Goal: Information Seeking & Learning: Compare options

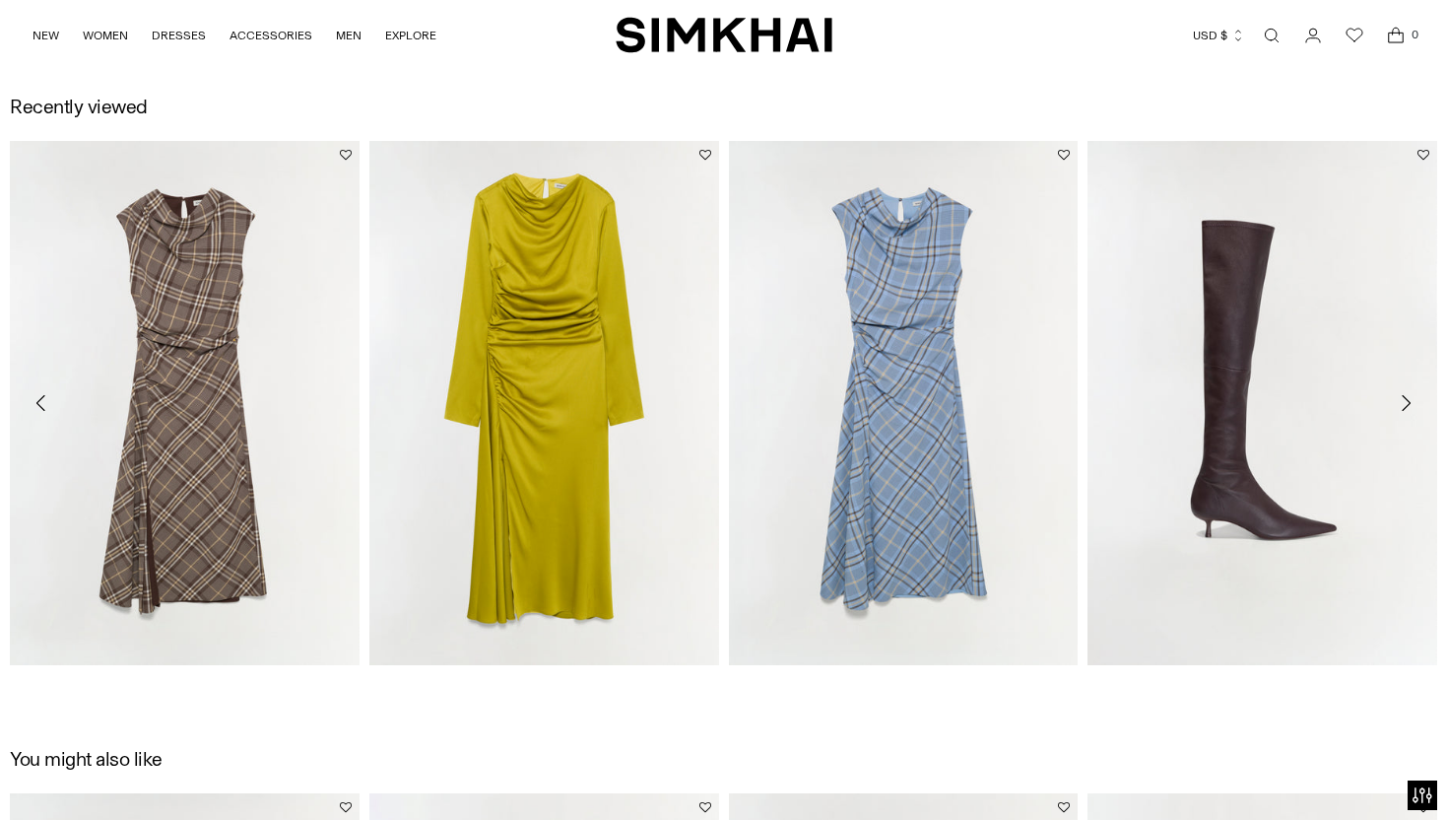
scroll to position [2236, 0]
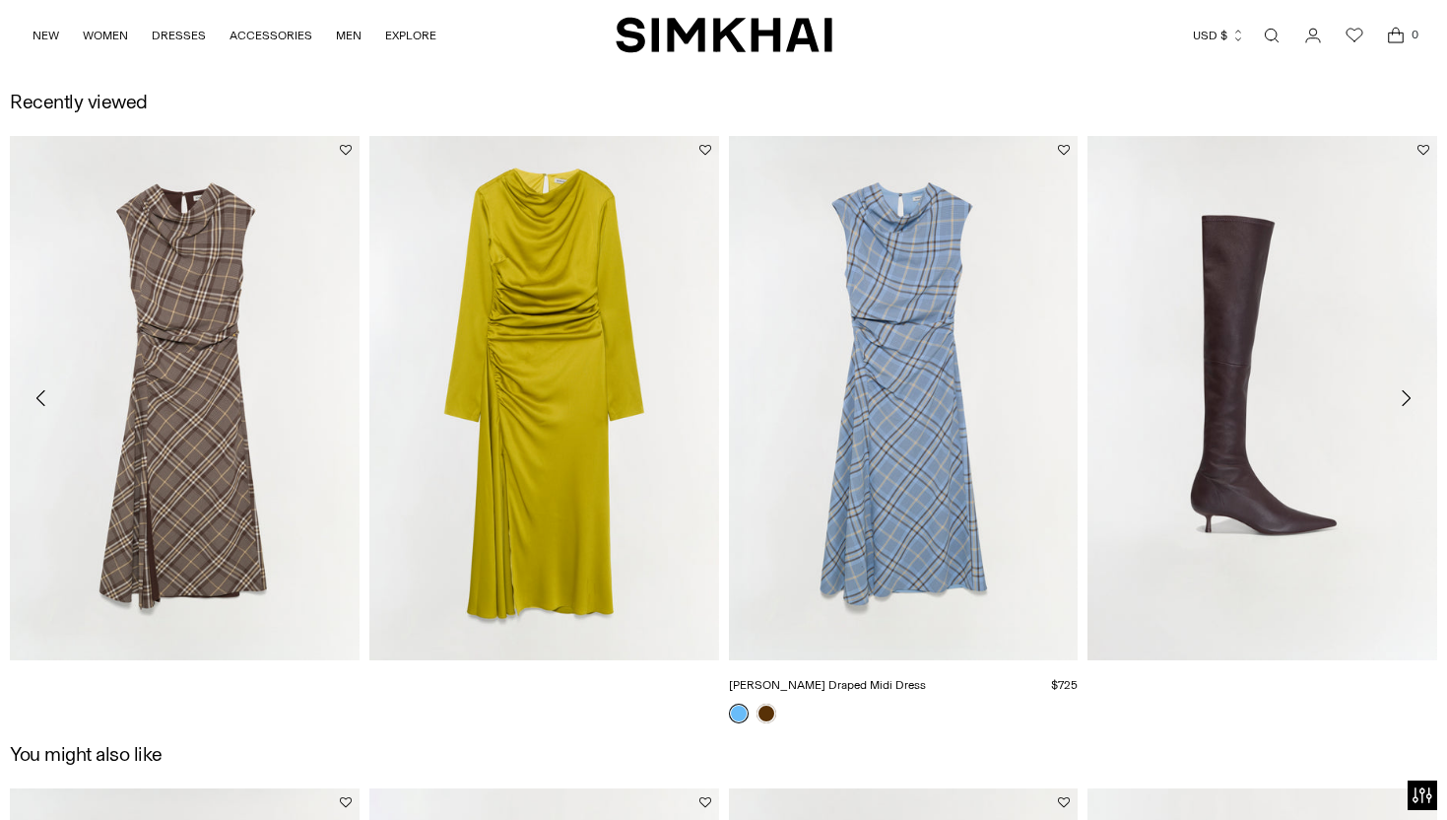
click at [761, 692] on link "[PERSON_NAME] Draped Midi Dress" at bounding box center [827, 685] width 197 height 14
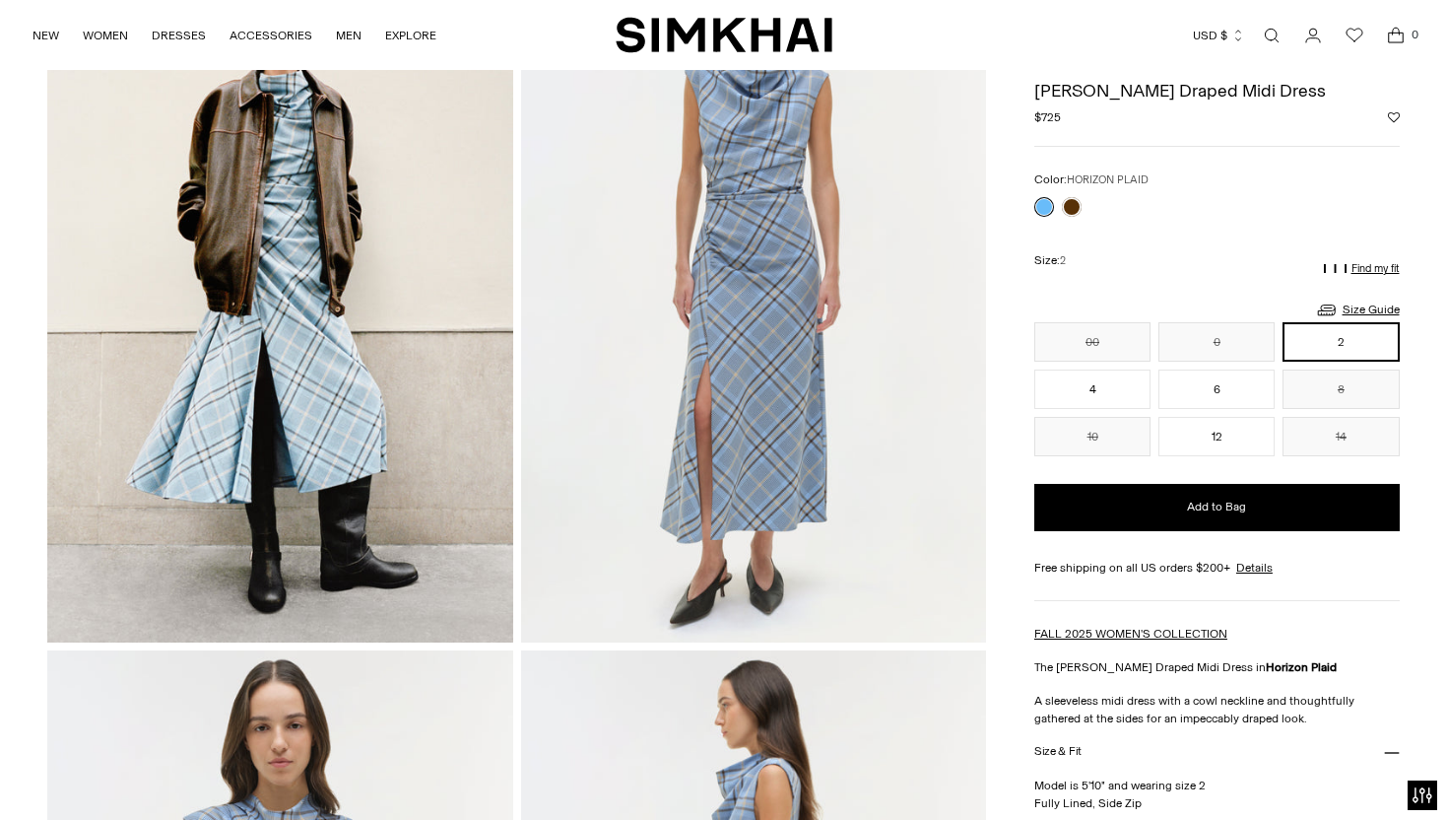
scroll to position [43, 0]
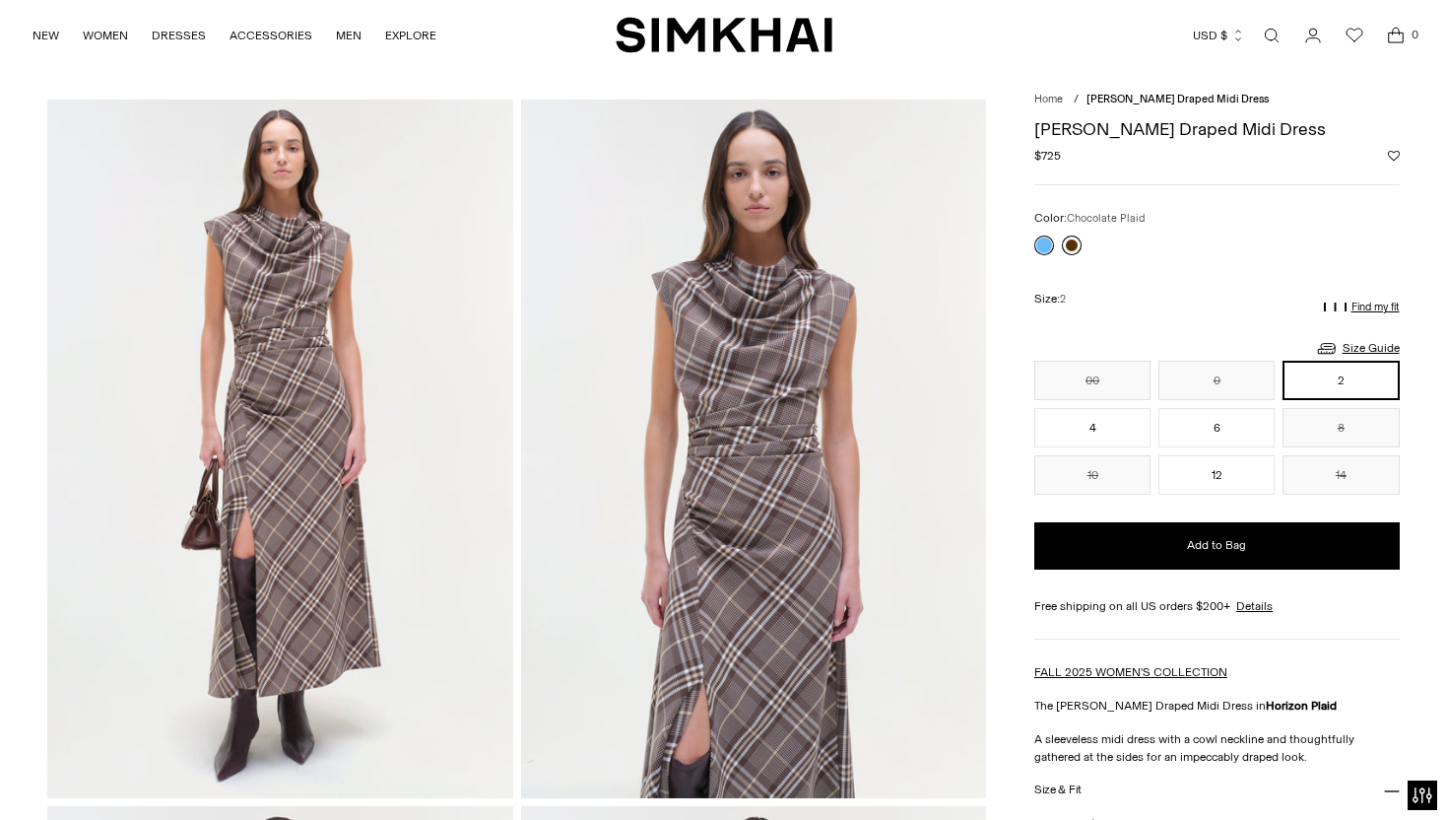
click at [1072, 243] on link at bounding box center [1072, 245] width 20 height 20
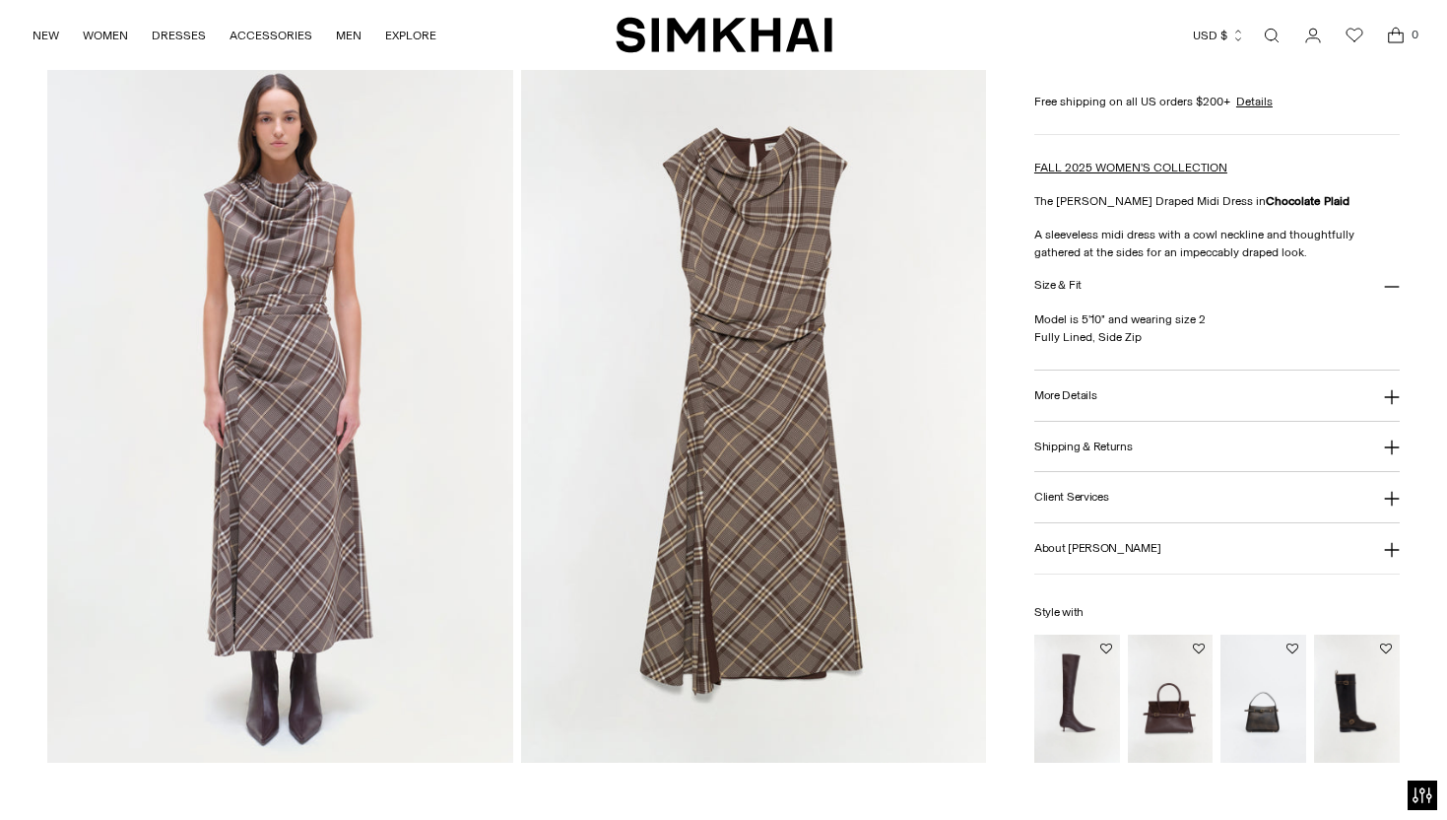
scroll to position [1495, 0]
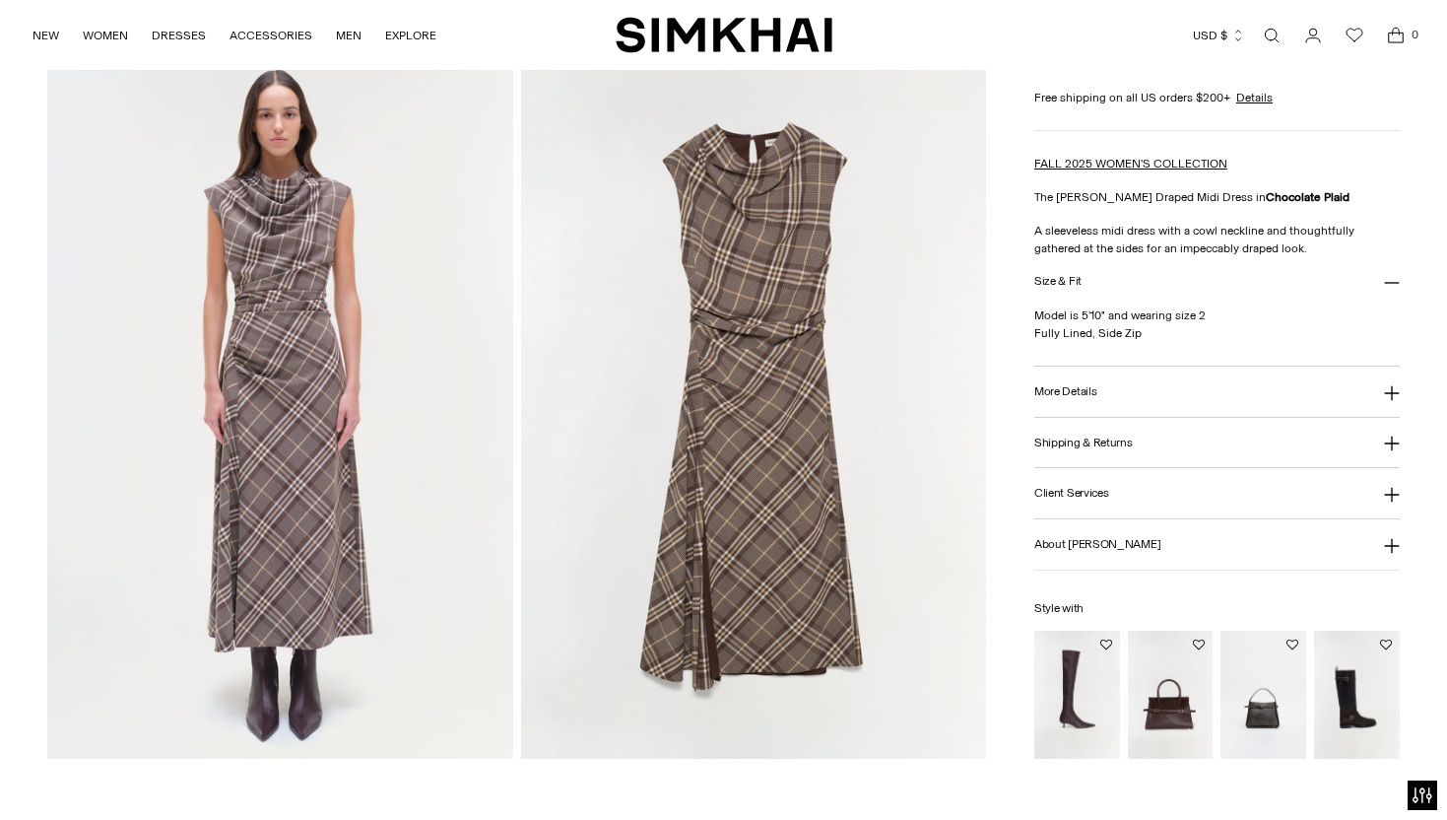
click at [0, 0] on img "Joni Leather Over-The-Knee Boot" at bounding box center [0, 0] width 0 height 0
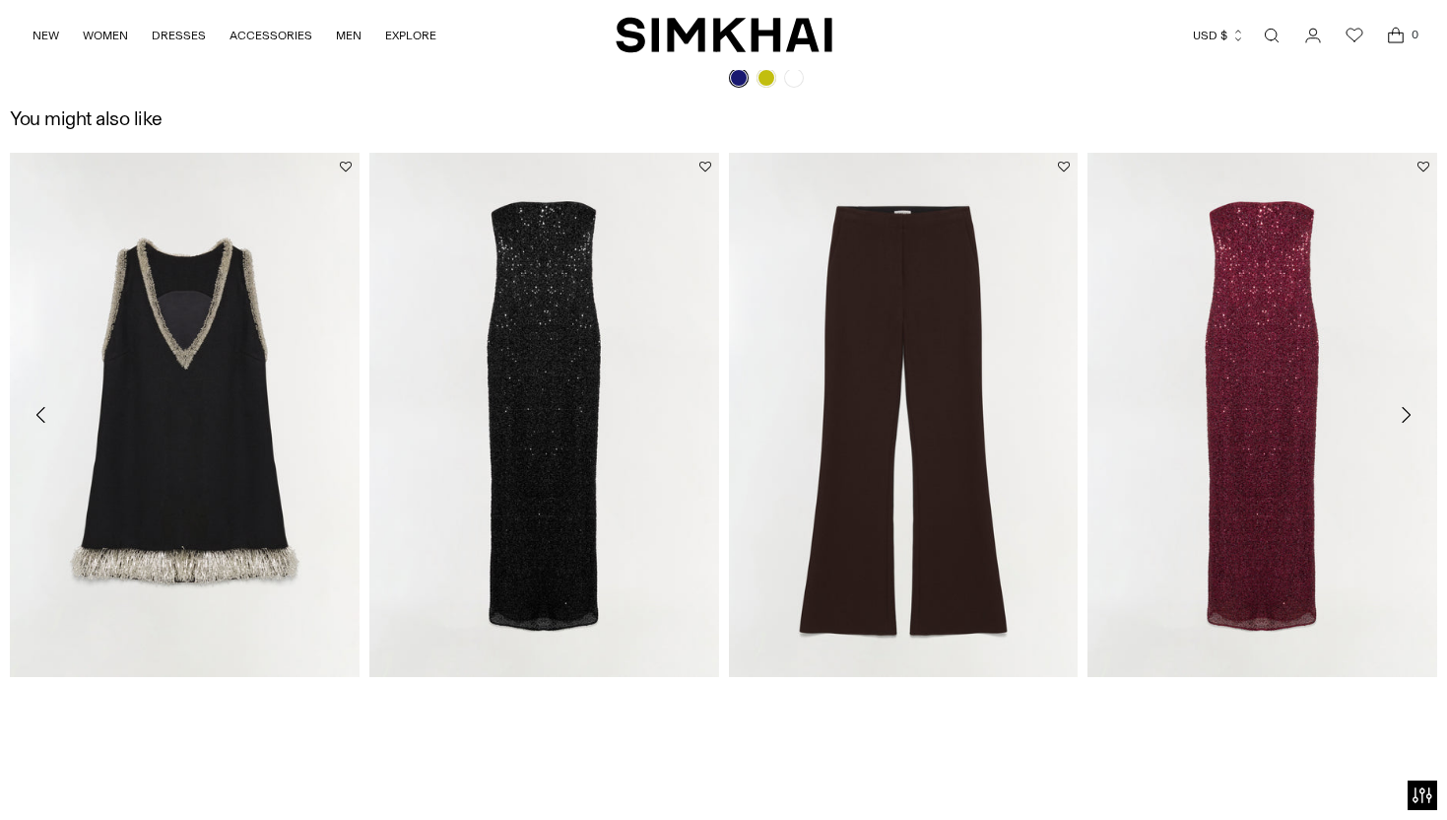
scroll to position [2874, 0]
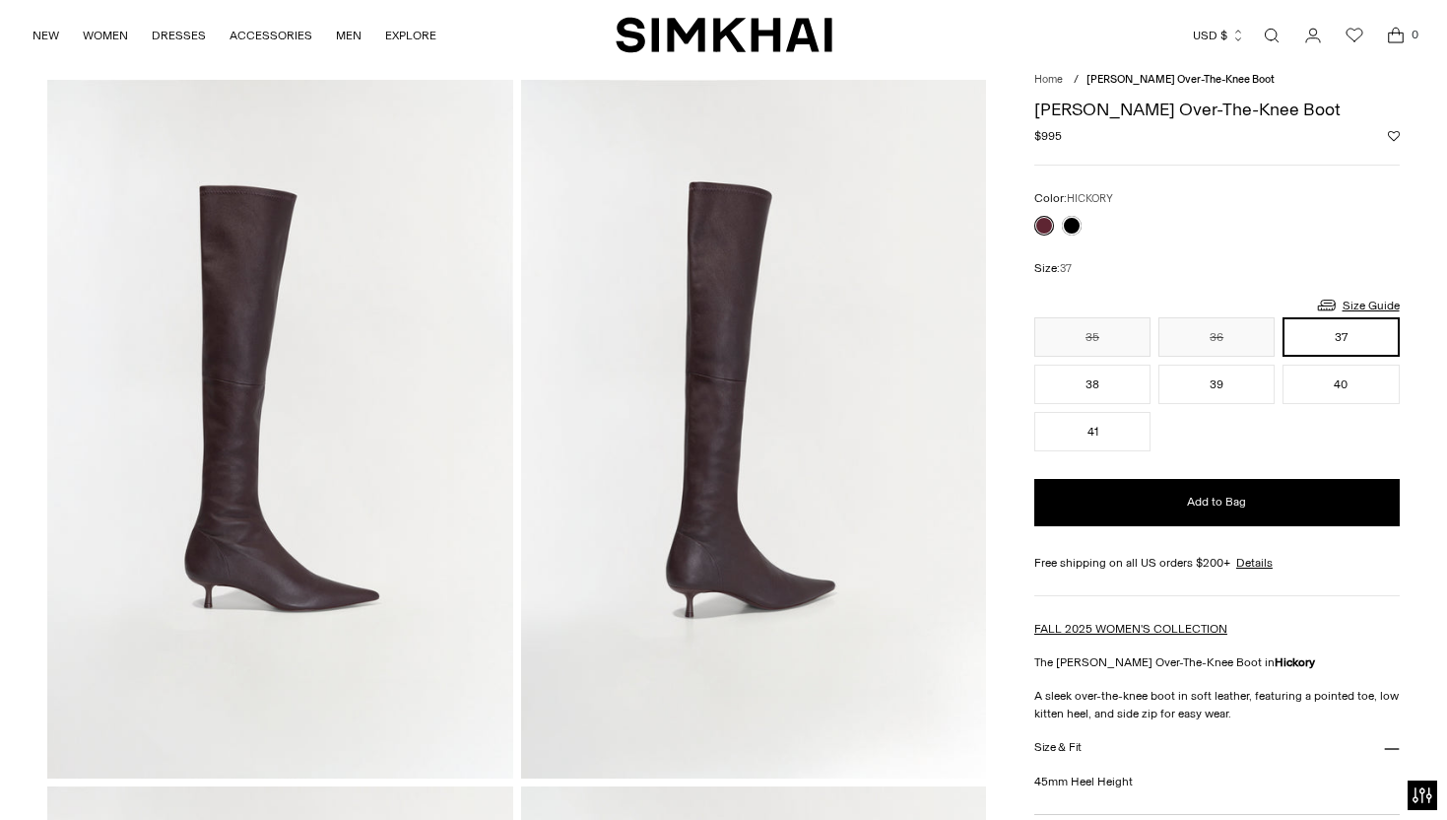
scroll to position [62, 0]
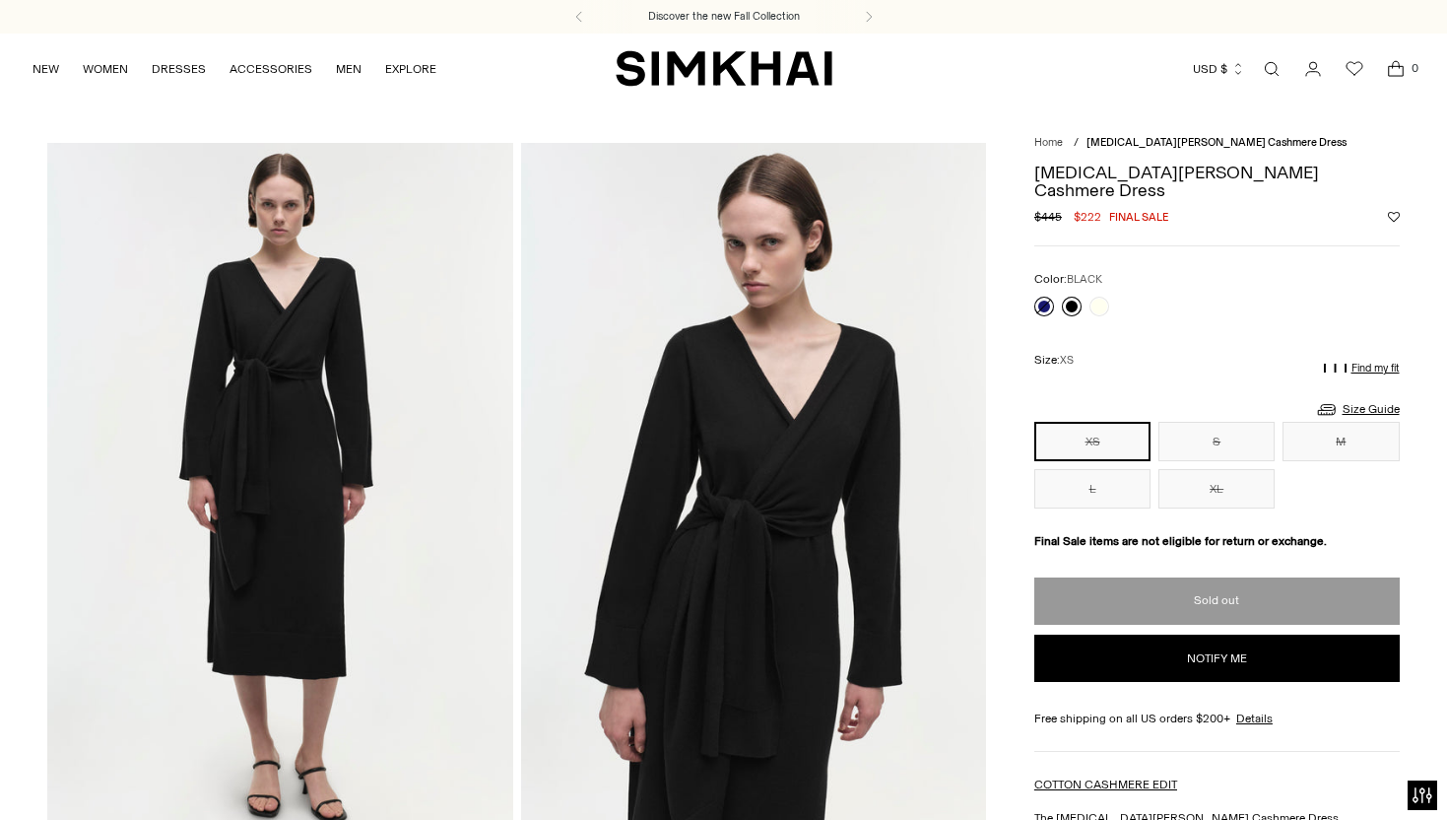
click at [1074, 297] on link at bounding box center [1072, 307] width 20 height 20
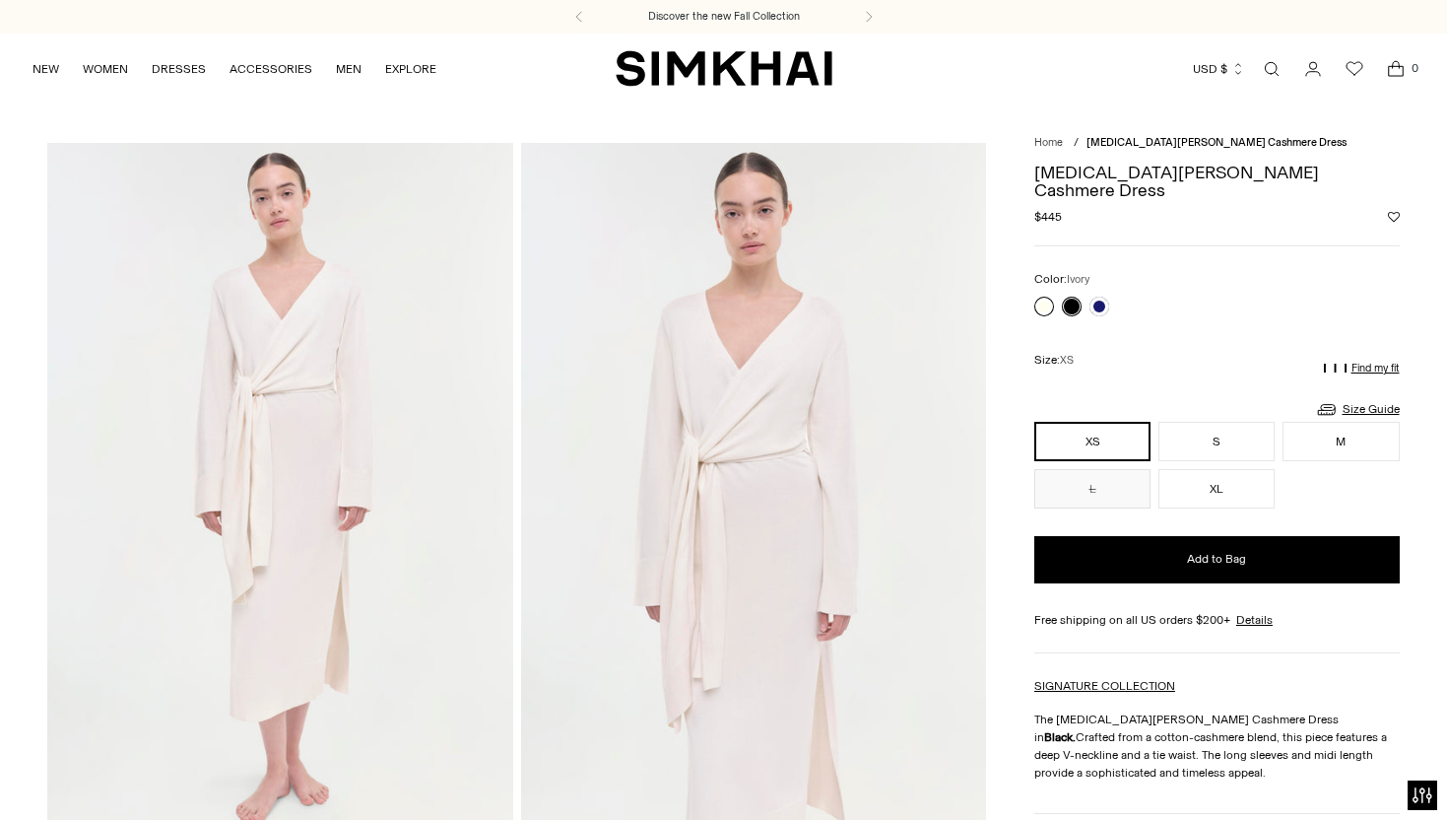
click at [1042, 297] on link at bounding box center [1044, 307] width 20 height 20
